Goal: Information Seeking & Learning: Learn about a topic

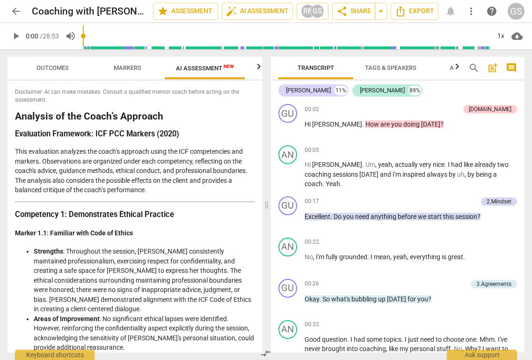
scroll to position [750, 0]
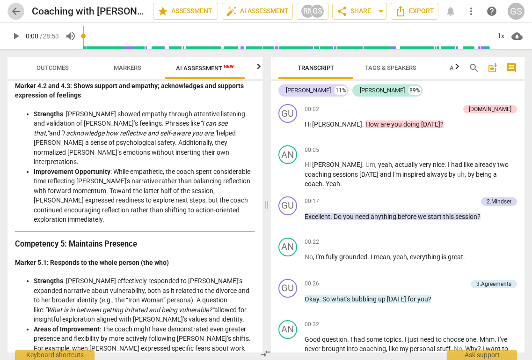
click at [20, 15] on span "arrow_back" at bounding box center [15, 11] width 11 height 11
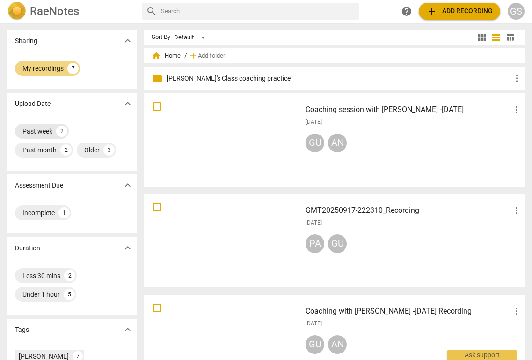
click at [48, 132] on div "Past week" at bounding box center [37, 130] width 30 height 9
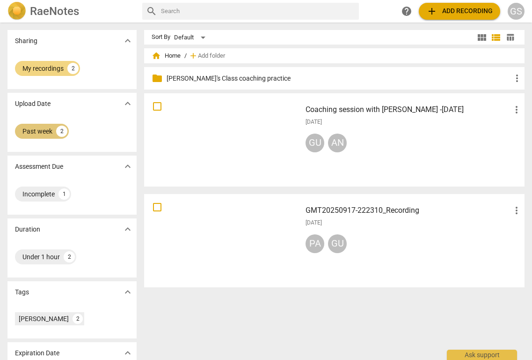
click at [30, 131] on div "Past week" at bounding box center [37, 130] width 30 height 9
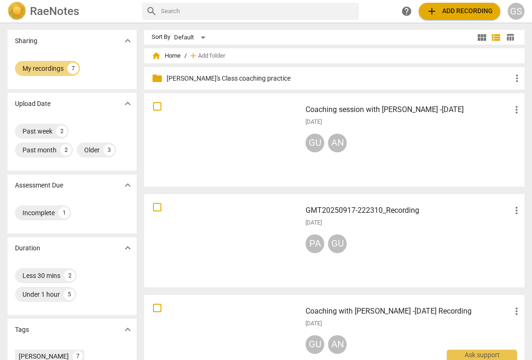
click at [214, 219] on div at bounding box center [222, 240] width 151 height 87
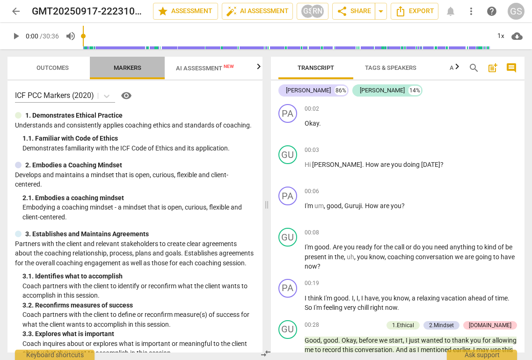
click at [138, 69] on span "Markers" at bounding box center [128, 67] width 28 height 7
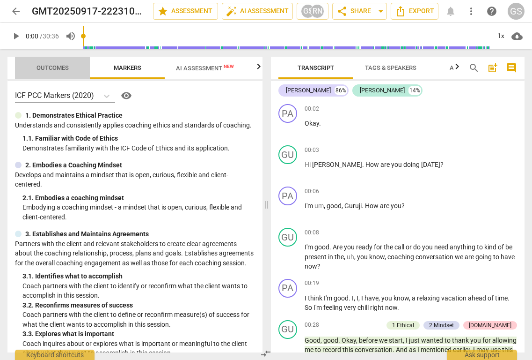
click at [63, 71] on span "Outcomes" at bounding box center [52, 68] width 55 height 13
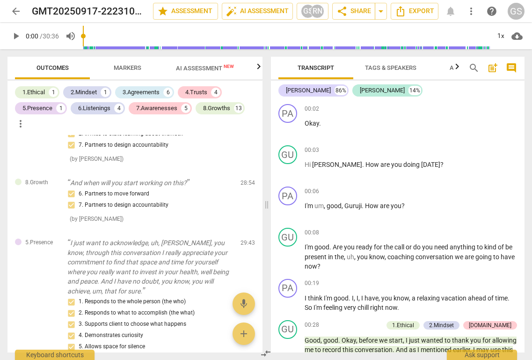
scroll to position [2368, 0]
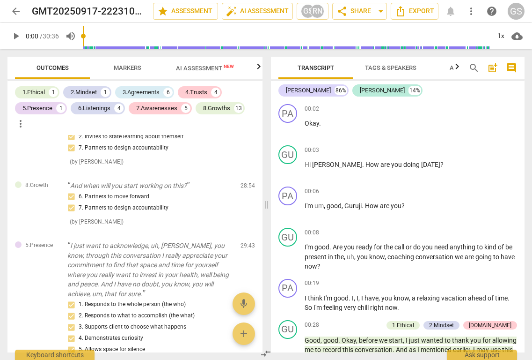
click at [192, 68] on span "AI Assessment New" at bounding box center [205, 68] width 58 height 7
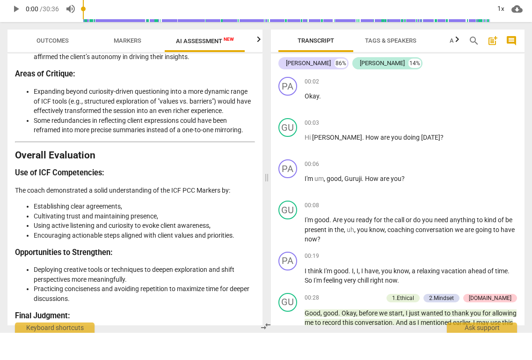
scroll to position [1658, 0]
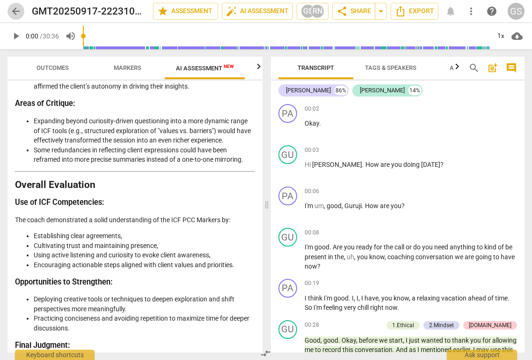
click at [17, 11] on span "arrow_back" at bounding box center [15, 11] width 11 height 11
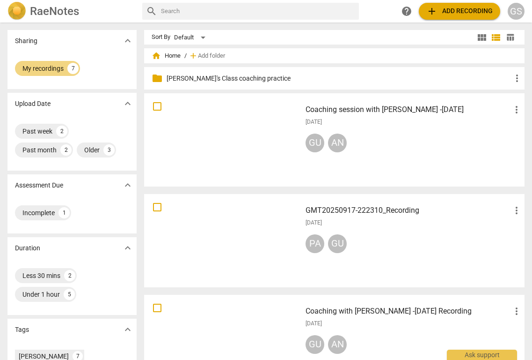
click at [310, 109] on h3 "Coaching session with [PERSON_NAME] -[DATE]" at bounding box center [409, 109] width 206 height 11
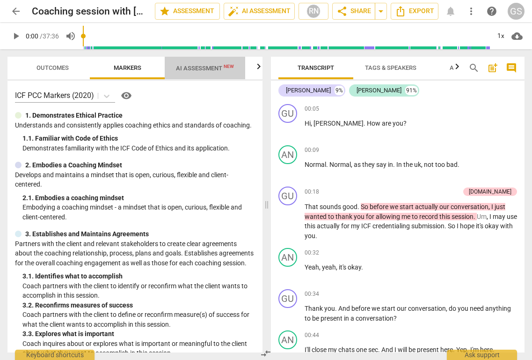
click at [215, 71] on span "AI Assessment New" at bounding box center [205, 68] width 58 height 7
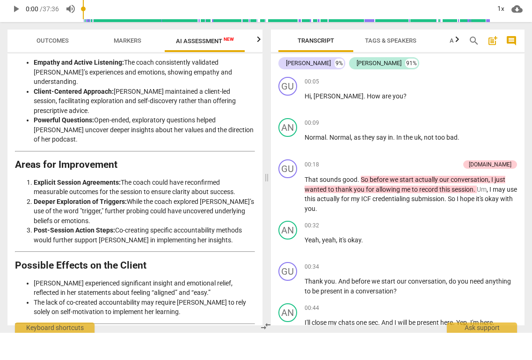
scroll to position [1827, 0]
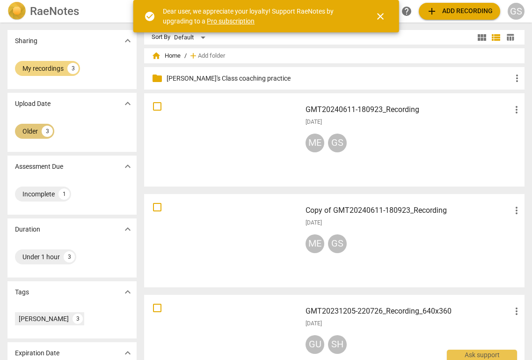
click at [32, 135] on div "Older" at bounding box center [29, 130] width 15 height 9
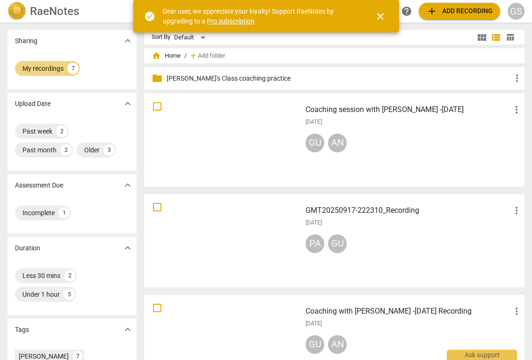
click at [258, 331] on div at bounding box center [222, 341] width 151 height 87
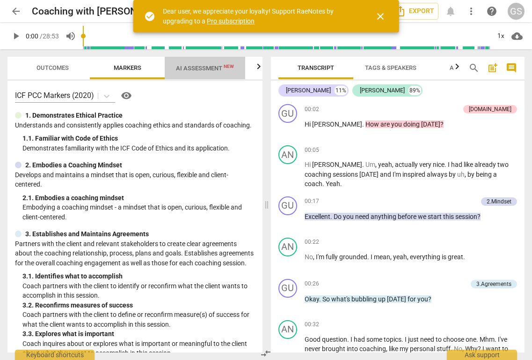
click at [208, 68] on span "AI Assessment New" at bounding box center [205, 68] width 58 height 7
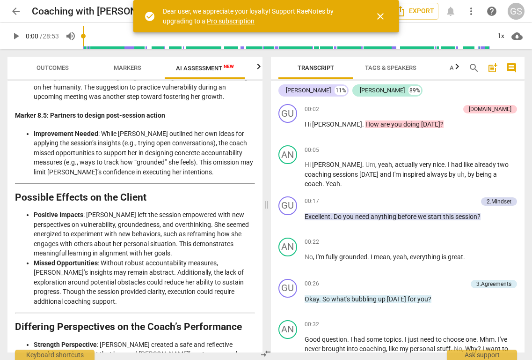
scroll to position [1406, 0]
